Goal: Communication & Community: Answer question/provide support

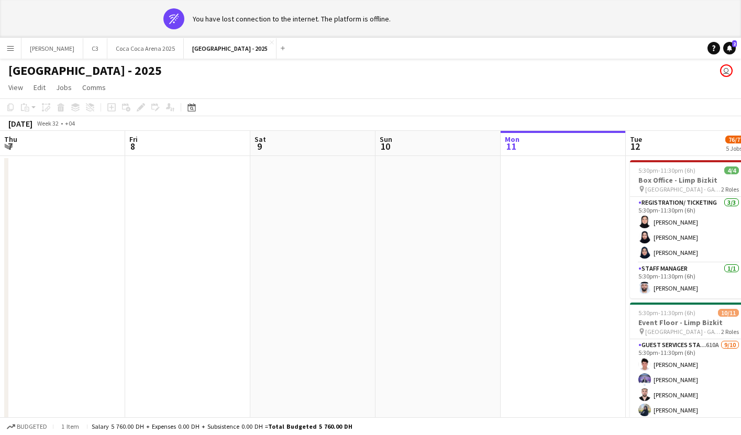
scroll to position [0, 325]
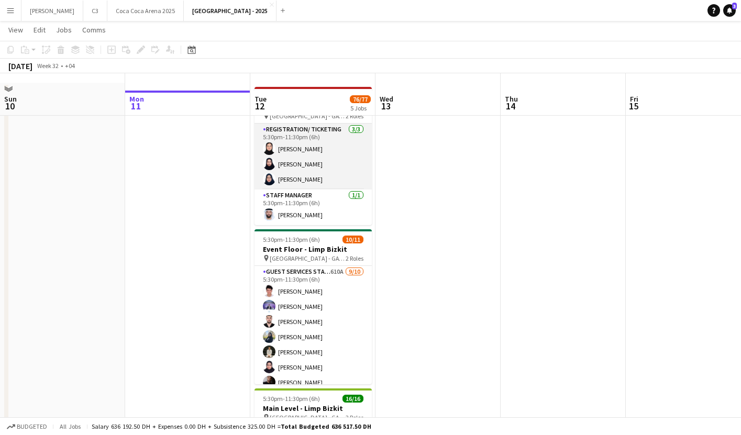
scroll to position [58, 0]
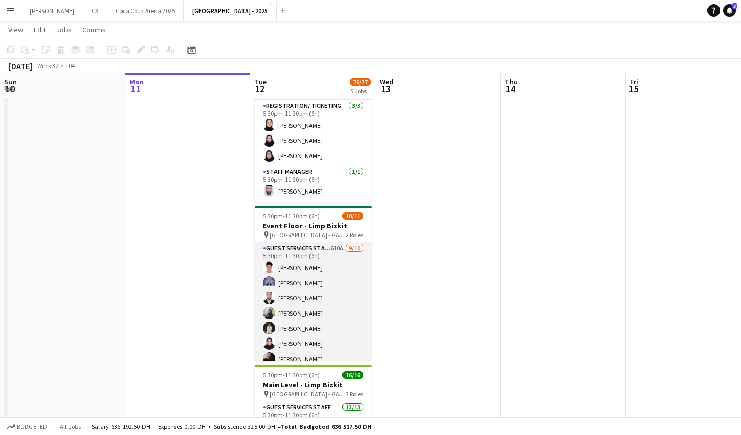
click at [323, 298] on app-card-role "Guest Services Staff 610A 9/10 5:30pm-11:30pm (6h) Khalid Khalil Donni Javes Ma…" at bounding box center [312, 328] width 117 height 172
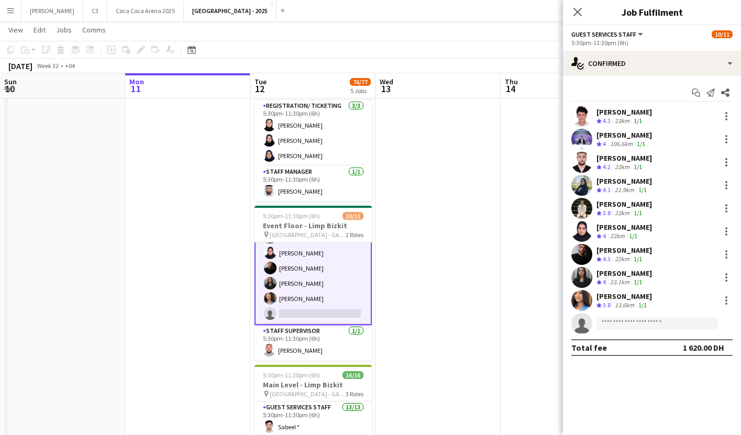
scroll to position [0, 0]
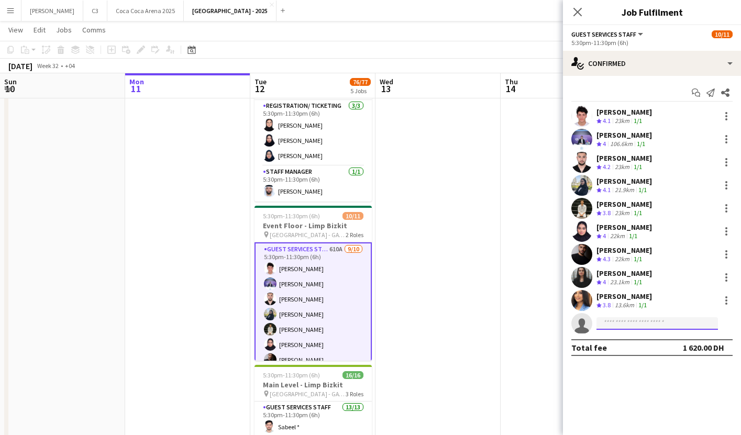
click at [622, 323] on input at bounding box center [656, 323] width 121 height 13
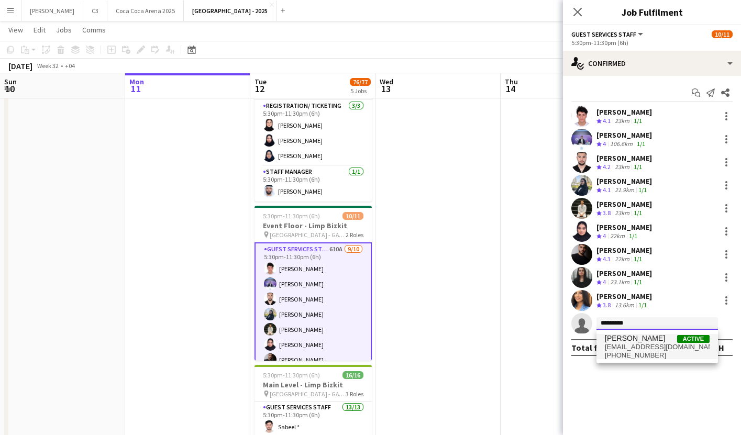
type input "*********"
click at [628, 345] on span "maryam.mhrr123@gmail.com" at bounding box center [657, 347] width 105 height 8
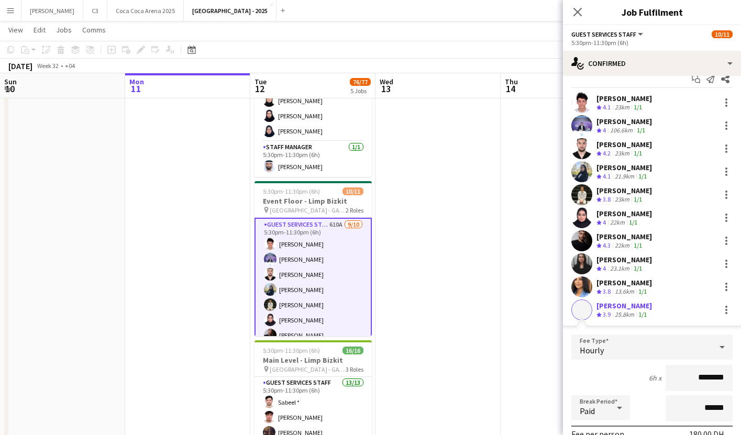
scroll to position [121, 0]
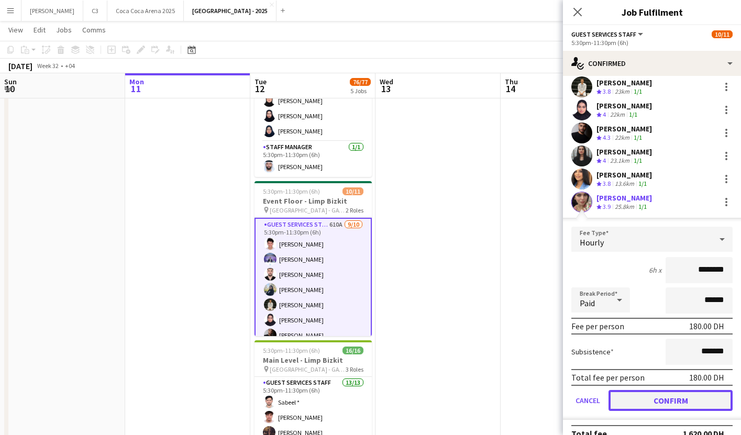
click at [662, 396] on button "Confirm" at bounding box center [670, 400] width 124 height 21
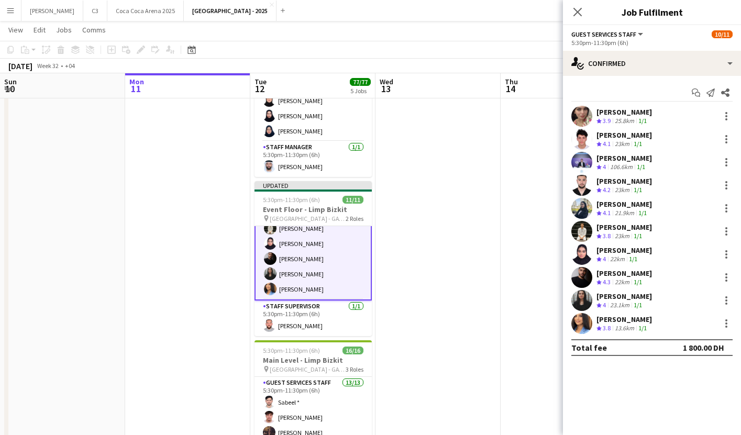
scroll to position [0, 0]
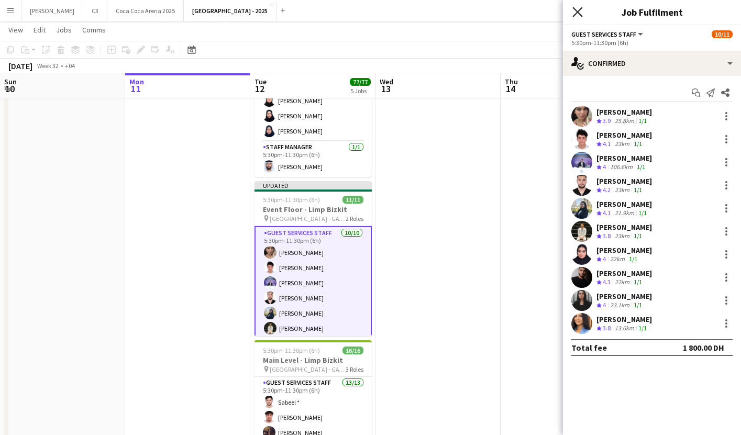
click at [573, 13] on icon "Close pop-in" at bounding box center [577, 12] width 10 height 10
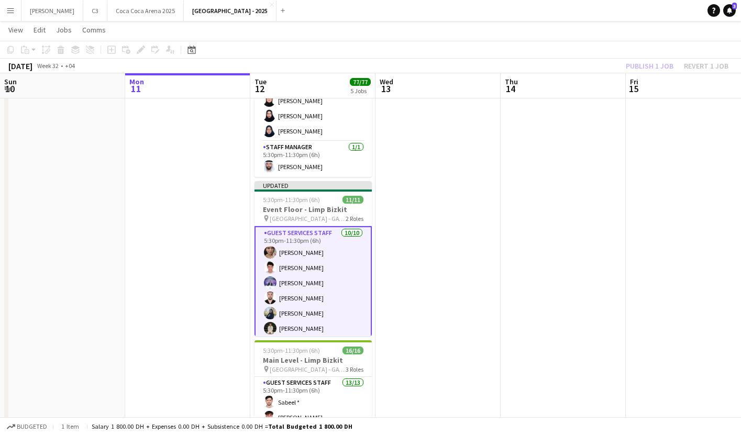
click at [640, 67] on div "Publish 1 job Revert 1 job" at bounding box center [677, 66] width 128 height 14
click at [640, 67] on button "Publish 1 job" at bounding box center [650, 66] width 56 height 14
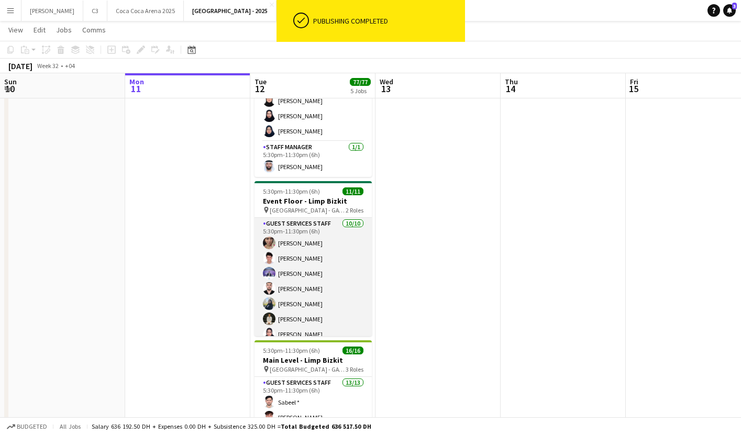
click at [333, 275] on app-card-role "Guest Services Staff 10/10 5:30pm-11:30pm (6h) Maryam maher ali Khalid Khalil D…" at bounding box center [312, 304] width 117 height 172
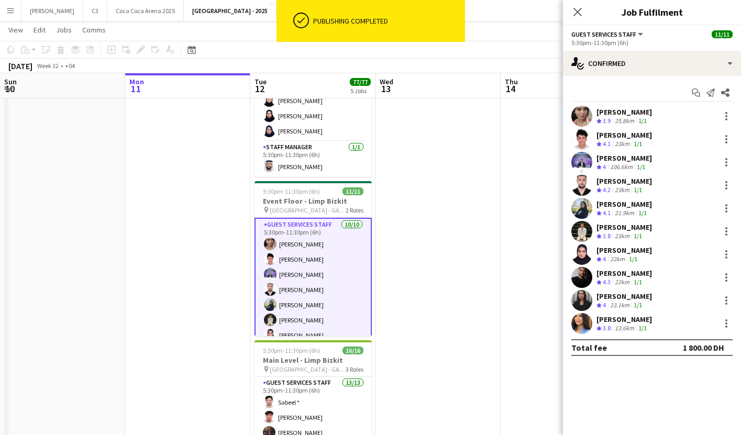
click at [582, 115] on app-user-avatar at bounding box center [581, 116] width 21 height 21
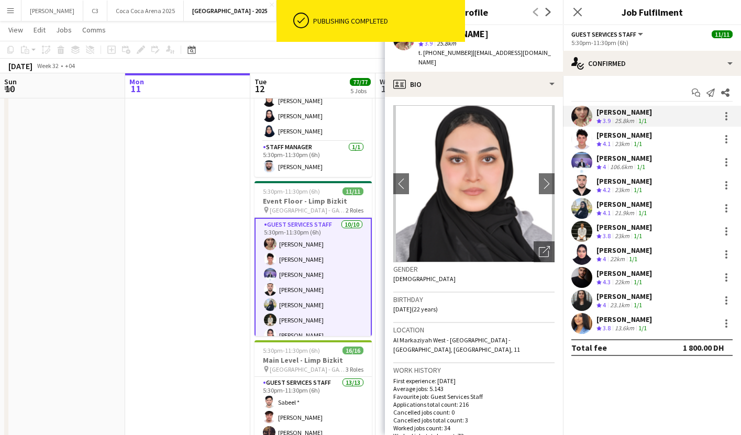
drag, startPoint x: 502, startPoint y: 33, endPoint x: 434, endPoint y: 33, distance: 68.1
click at [432, 33] on body "ok-circled Publishing completed Menu Boards Boards Boards All jobs Status Workf…" at bounding box center [370, 390] width 741 height 946
click at [494, 33] on div "Maryam maher ali" at bounding box center [486, 33] width 136 height 9
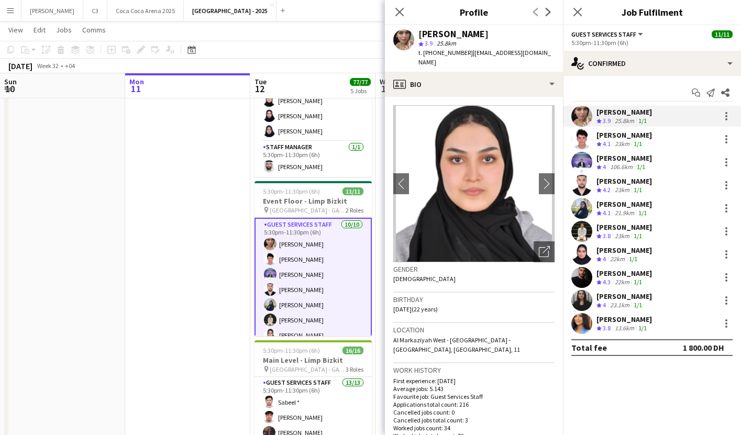
drag, startPoint x: 499, startPoint y: 33, endPoint x: 417, endPoint y: 32, distance: 81.7
click at [417, 32] on div "Maryam maher ali star 3.9 25.8km t. +971567275795 | maryam.mhrr123@gmail.com" at bounding box center [474, 48] width 178 height 47
click at [697, 92] on icon at bounding box center [697, 94] width 5 height 5
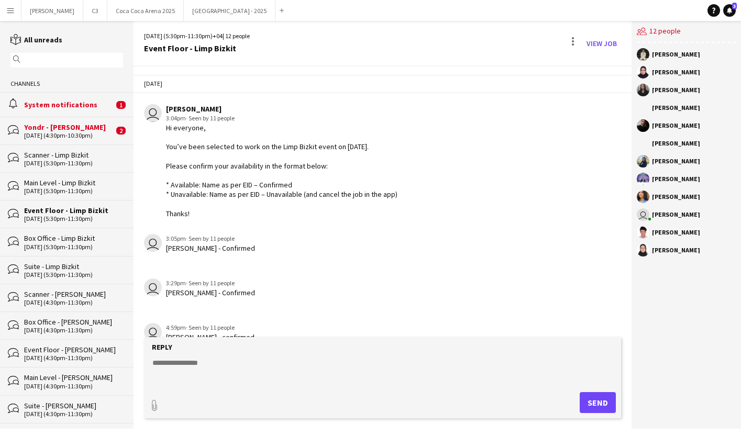
scroll to position [403, 0]
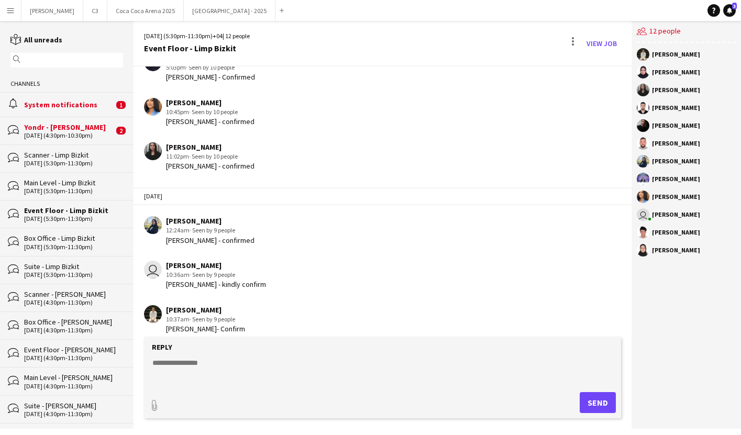
click at [195, 363] on textarea at bounding box center [384, 371] width 467 height 27
type textarea "**********"
click at [589, 404] on button "Send" at bounding box center [598, 402] width 36 height 21
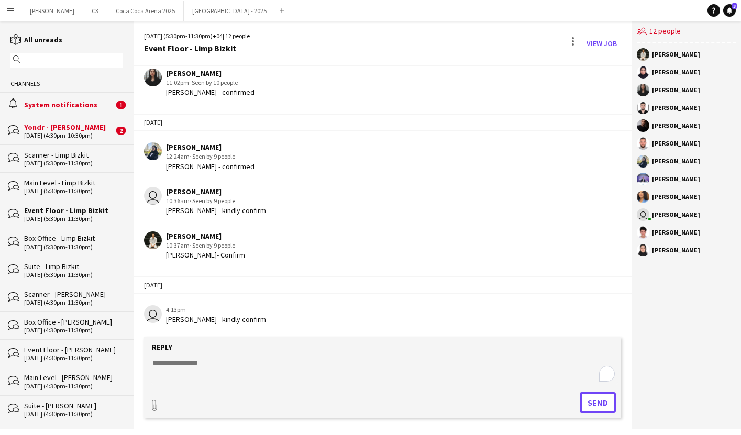
scroll to position [486, 0]
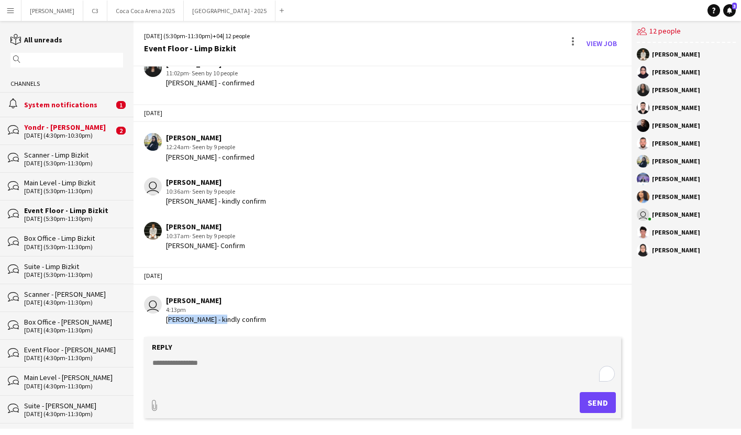
drag, startPoint x: 221, startPoint y: 319, endPoint x: 164, endPoint y: 319, distance: 57.1
click at [164, 319] on div "user Marisol Pestano 4:13pm Maryam Maher Ali - kindly confirm" at bounding box center [343, 310] width 398 height 29
copy div "Maryam Maher Ali"
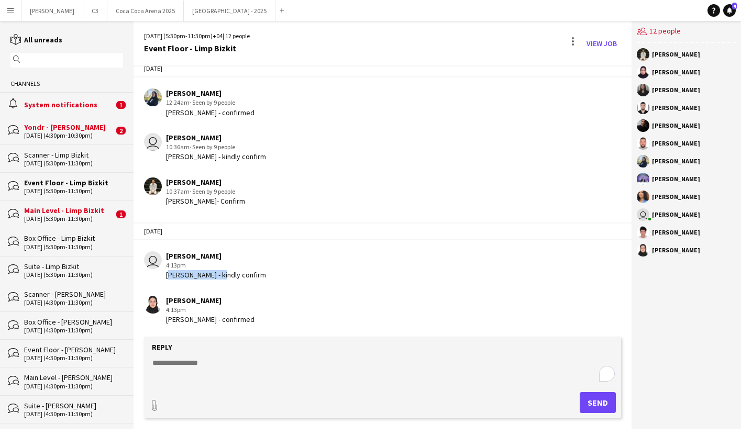
scroll to position [477, 0]
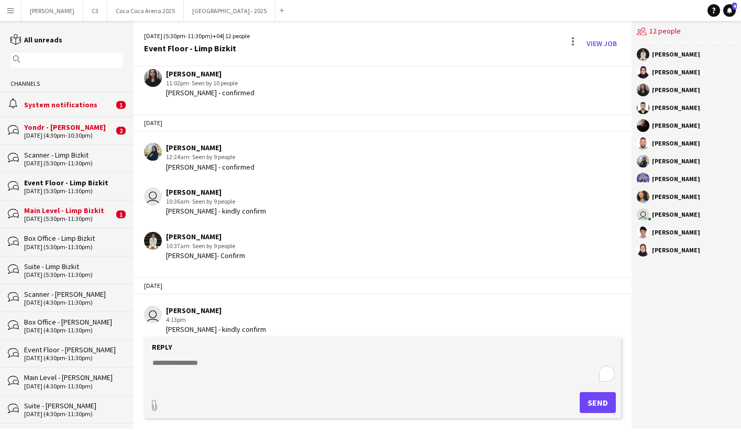
click at [77, 209] on div "Main Level - Limp Bizkit" at bounding box center [69, 210] width 90 height 9
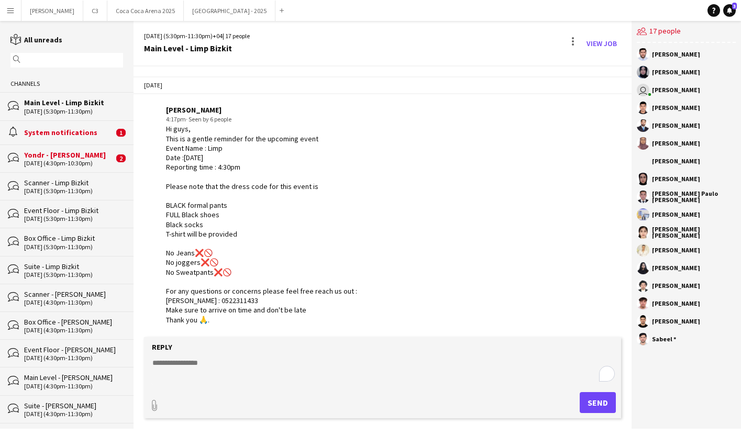
scroll to position [1043, 0]
click at [69, 152] on div "Yondr - Bill Burr" at bounding box center [69, 154] width 90 height 9
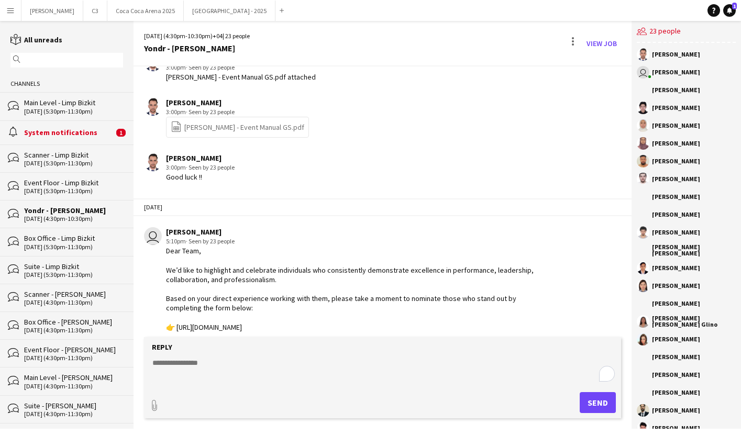
scroll to position [1666, 0]
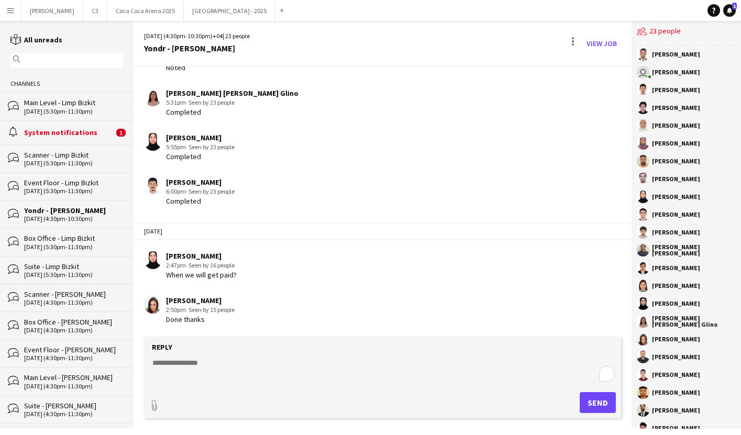
click at [182, 363] on textarea "To enrich screen reader interactions, please activate Accessibility in Grammarl…" at bounding box center [384, 371] width 467 height 27
type textarea "*"
type textarea "**********"
click at [604, 407] on button "Send" at bounding box center [598, 402] width 36 height 21
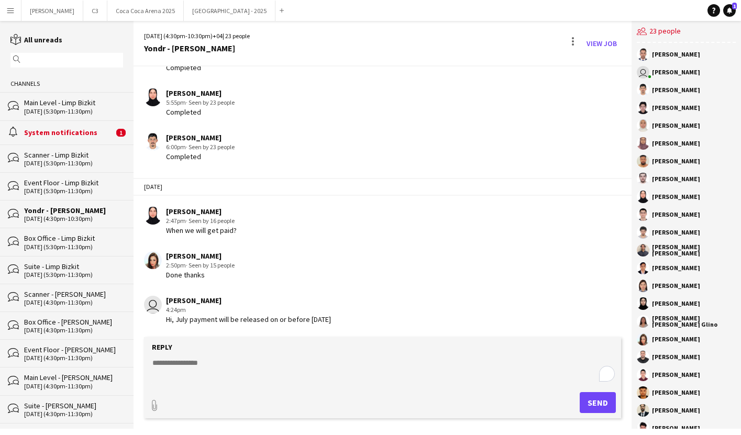
drag, startPoint x: 200, startPoint y: 318, endPoint x: 324, endPoint y: 318, distance: 124.1
click at [324, 318] on div "Hi, July payment will be released on or before 21st of Aug." at bounding box center [248, 319] width 165 height 9
click at [65, 128] on div "System notifications" at bounding box center [69, 132] width 90 height 9
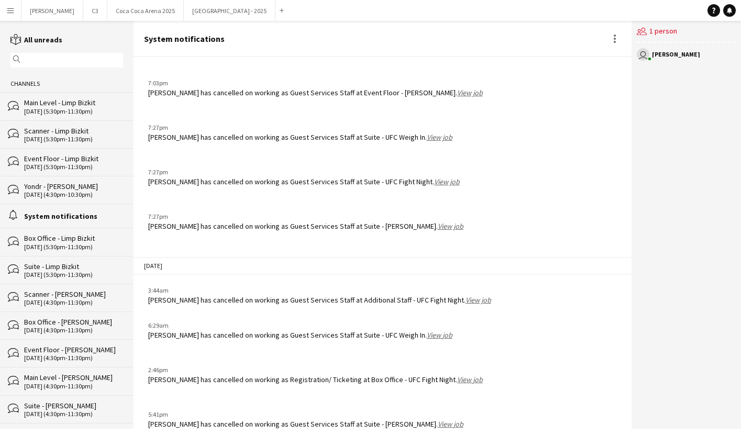
scroll to position [1185, 0]
